Goal: Task Accomplishment & Management: Use online tool/utility

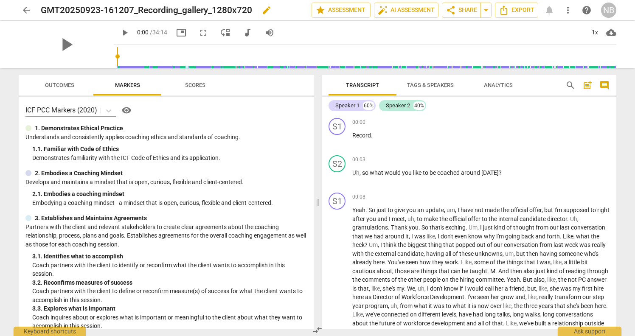
click at [181, 7] on h2 "GMT20250923-161207_Recording_gallery_1280x720" at bounding box center [146, 10] width 211 height 11
click at [268, 11] on span "edit" at bounding box center [267, 10] width 10 height 10
click at [268, 11] on input "GMT20250923-161207_Recording_gallery_1280x720" at bounding box center [158, 10] width 234 height 16
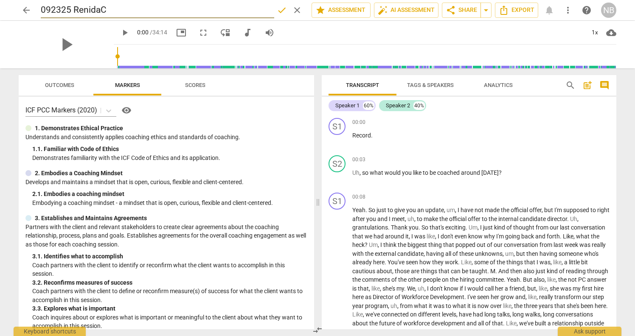
type input "092325 RenidaC"
click at [395, 14] on span "auto_fix_high AI Assessment" at bounding box center [406, 10] width 57 height 10
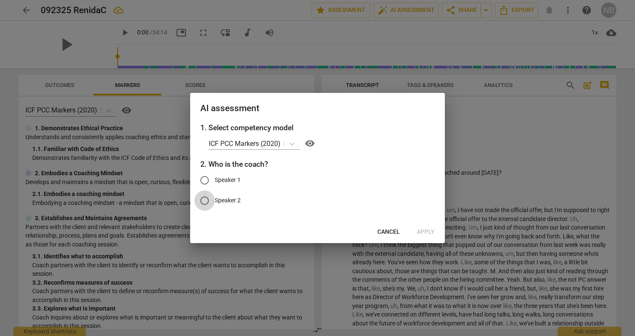
click at [201, 201] on input "Speaker 2" at bounding box center [204, 201] width 20 height 20
radio input "true"
click at [293, 144] on icon at bounding box center [292, 144] width 5 height 3
click at [293, 145] on icon at bounding box center [292, 144] width 5 height 3
click at [432, 232] on span "Apply" at bounding box center [426, 232] width 18 height 8
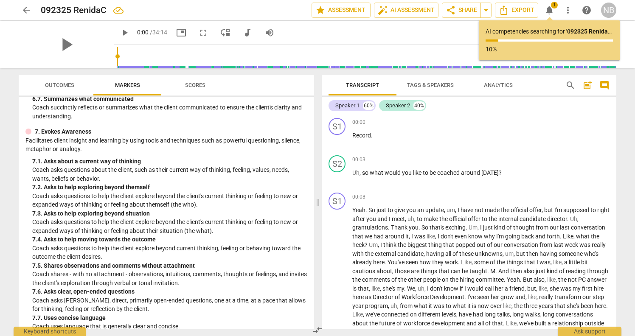
scroll to position [668, 0]
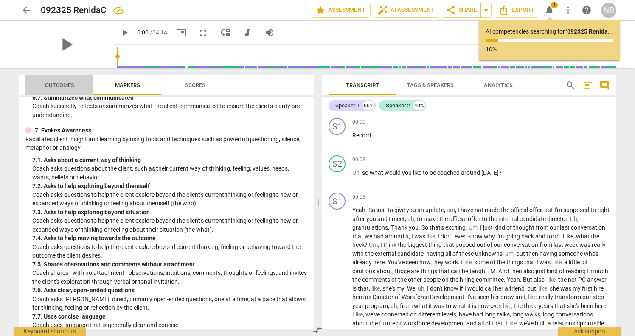
click at [59, 82] on span "Outcomes" at bounding box center [59, 85] width 29 height 6
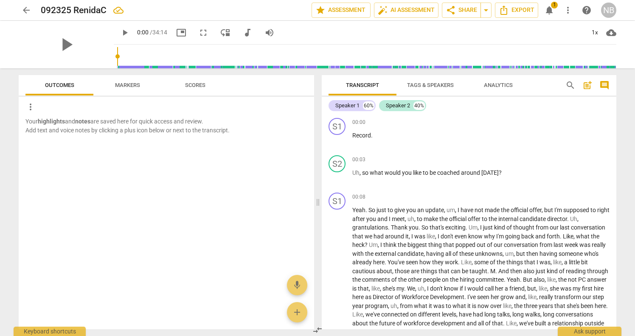
click at [188, 85] on span "Scores" at bounding box center [195, 85] width 20 height 6
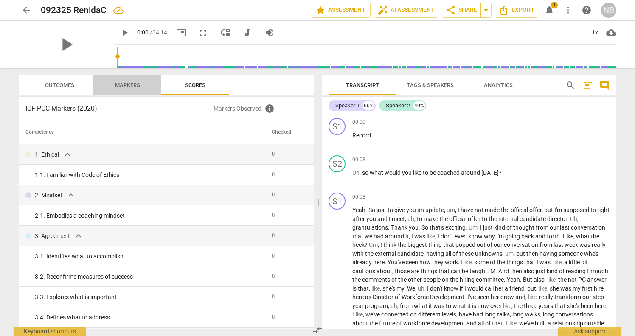
click at [115, 84] on span "Markers" at bounding box center [127, 85] width 25 height 6
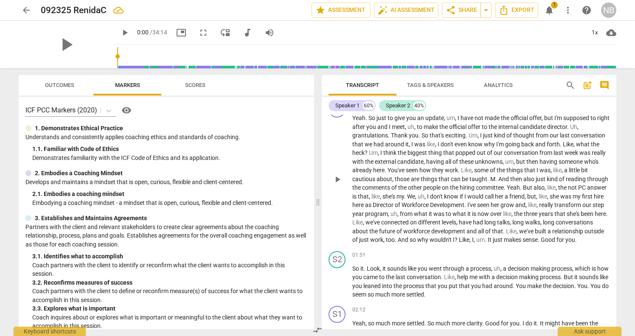
scroll to position [0, 0]
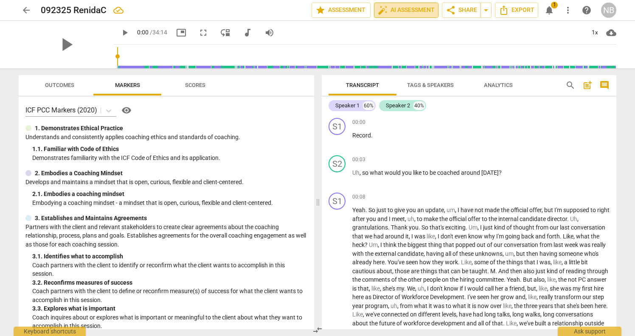
click at [413, 12] on span "auto_fix_high AI Assessment" at bounding box center [406, 10] width 57 height 10
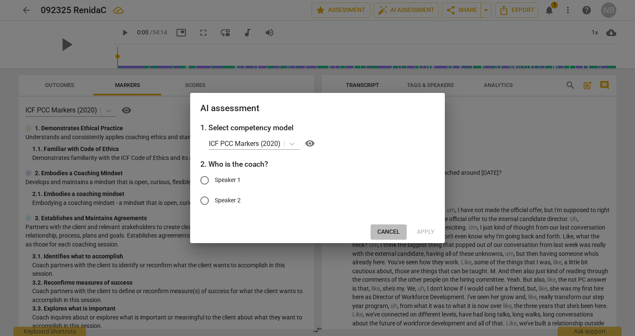
click at [388, 231] on span "Cancel" at bounding box center [389, 232] width 23 height 8
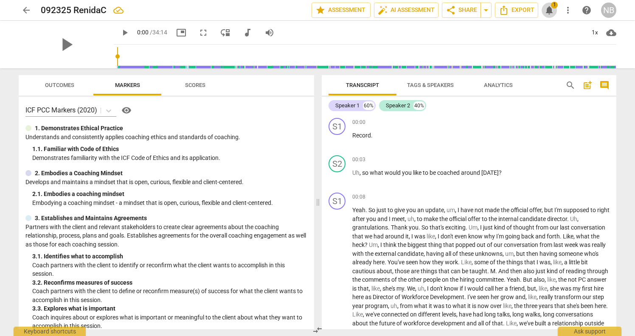
click at [547, 8] on span "notifications" at bounding box center [549, 10] width 10 height 10
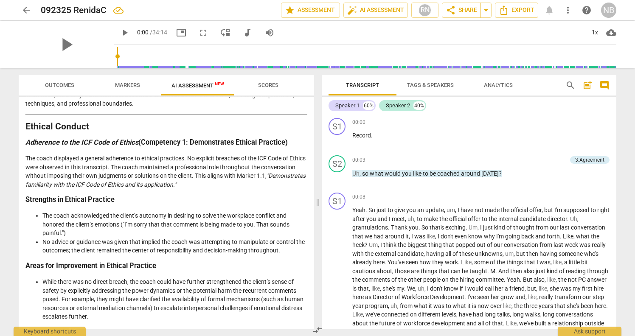
scroll to position [83, 0]
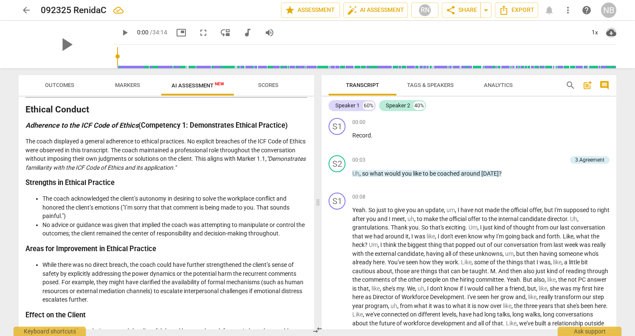
click at [612, 31] on span "cloud_download" at bounding box center [611, 33] width 10 height 10
click at [525, 122] on div at bounding box center [317, 168] width 635 height 336
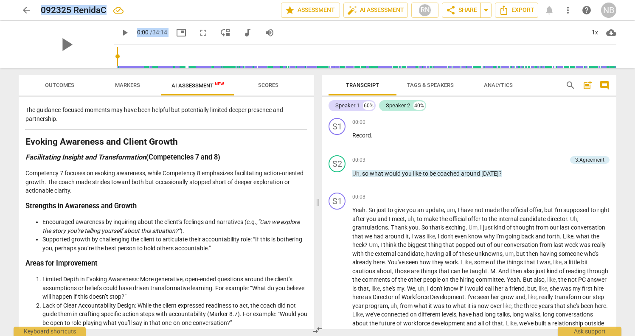
scroll to position [1578, 0]
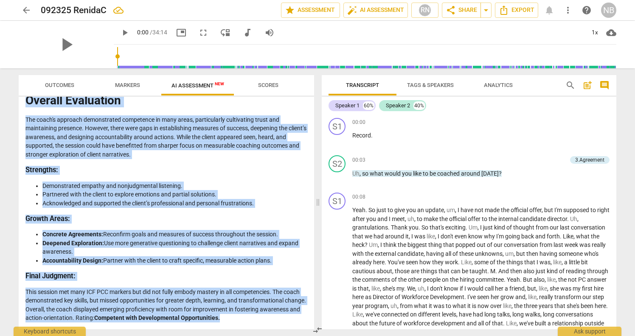
drag, startPoint x: 25, startPoint y: 121, endPoint x: 287, endPoint y: 326, distance: 331.8
click at [287, 326] on div "Disclaimer: AI can make mistakes. Consult a qualified mentor coach before actin…" at bounding box center [167, 213] width 296 height 233
copy div "Loremips do sit Ametc'a Elitsedd Eiu temporin utlabor etdolorema aliquaen a min…"
click at [22, 11] on span "arrow_back" at bounding box center [26, 10] width 10 height 10
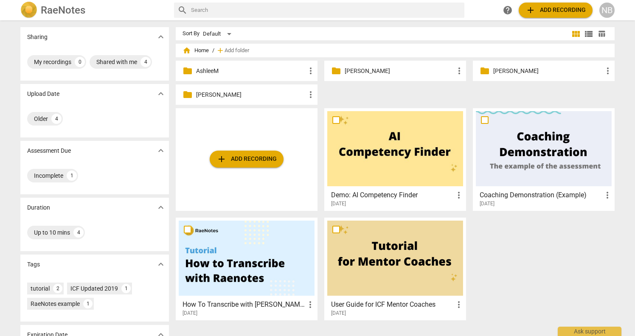
drag, startPoint x: 357, startPoint y: 176, endPoint x: 154, endPoint y: 1, distance: 268.2
click at [264, 158] on span "add Add recording" at bounding box center [247, 159] width 60 height 10
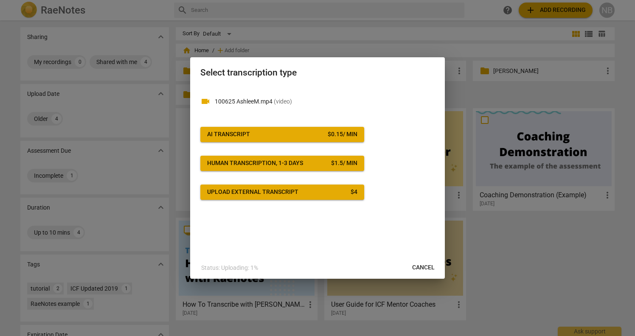
click at [314, 132] on span "AI Transcript $ 0.15 / min" at bounding box center [282, 134] width 150 height 8
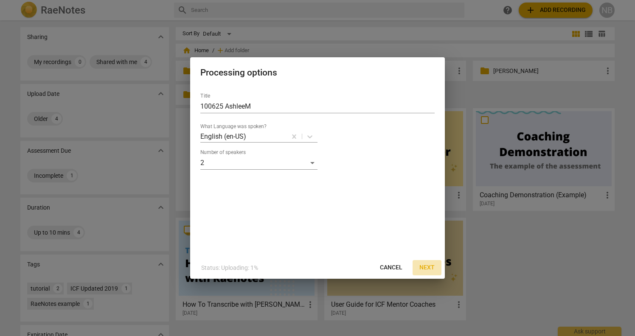
click at [425, 266] on span "Next" at bounding box center [427, 268] width 15 height 8
